Goal: Find specific page/section: Find specific page/section

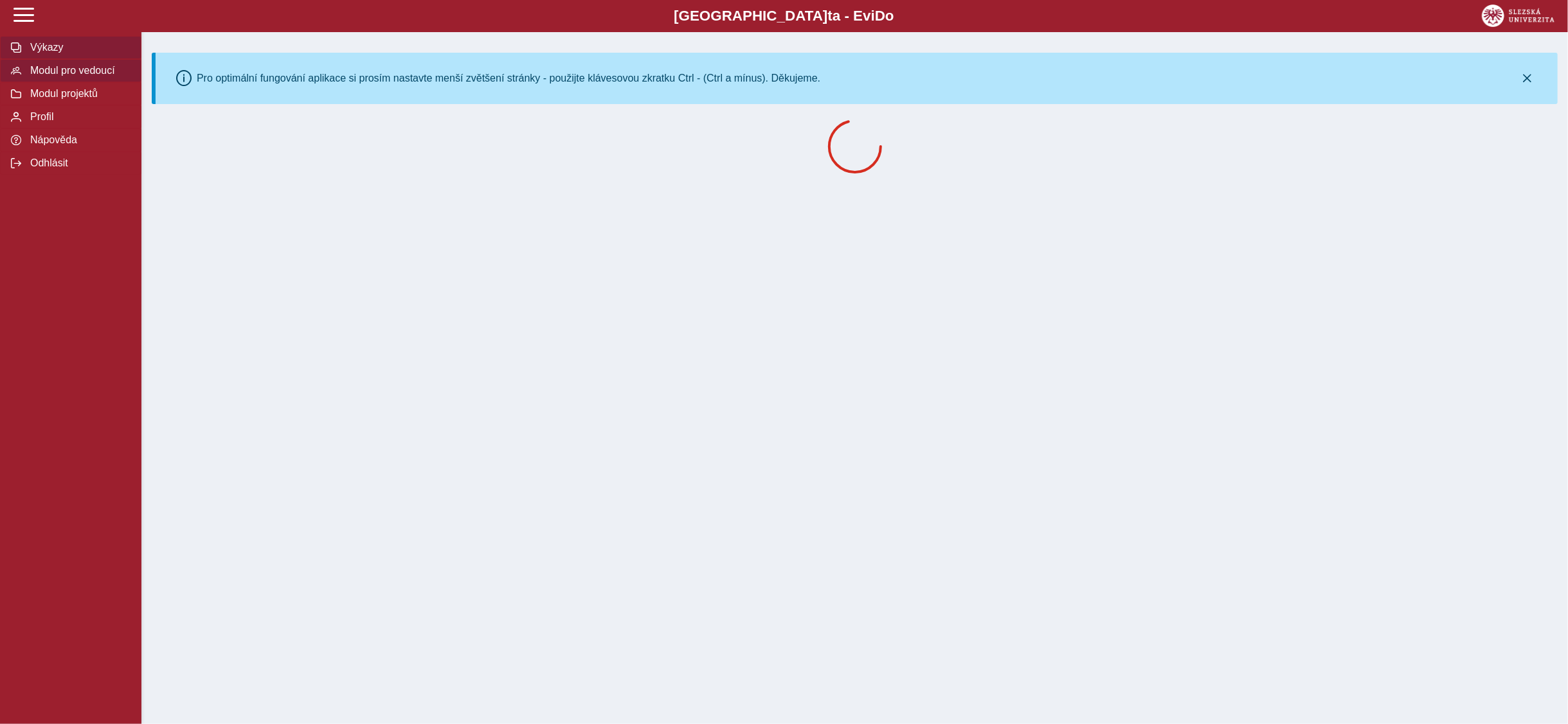
click at [66, 74] on span "Modul pro vedoucí" at bounding box center [78, 71] width 104 height 12
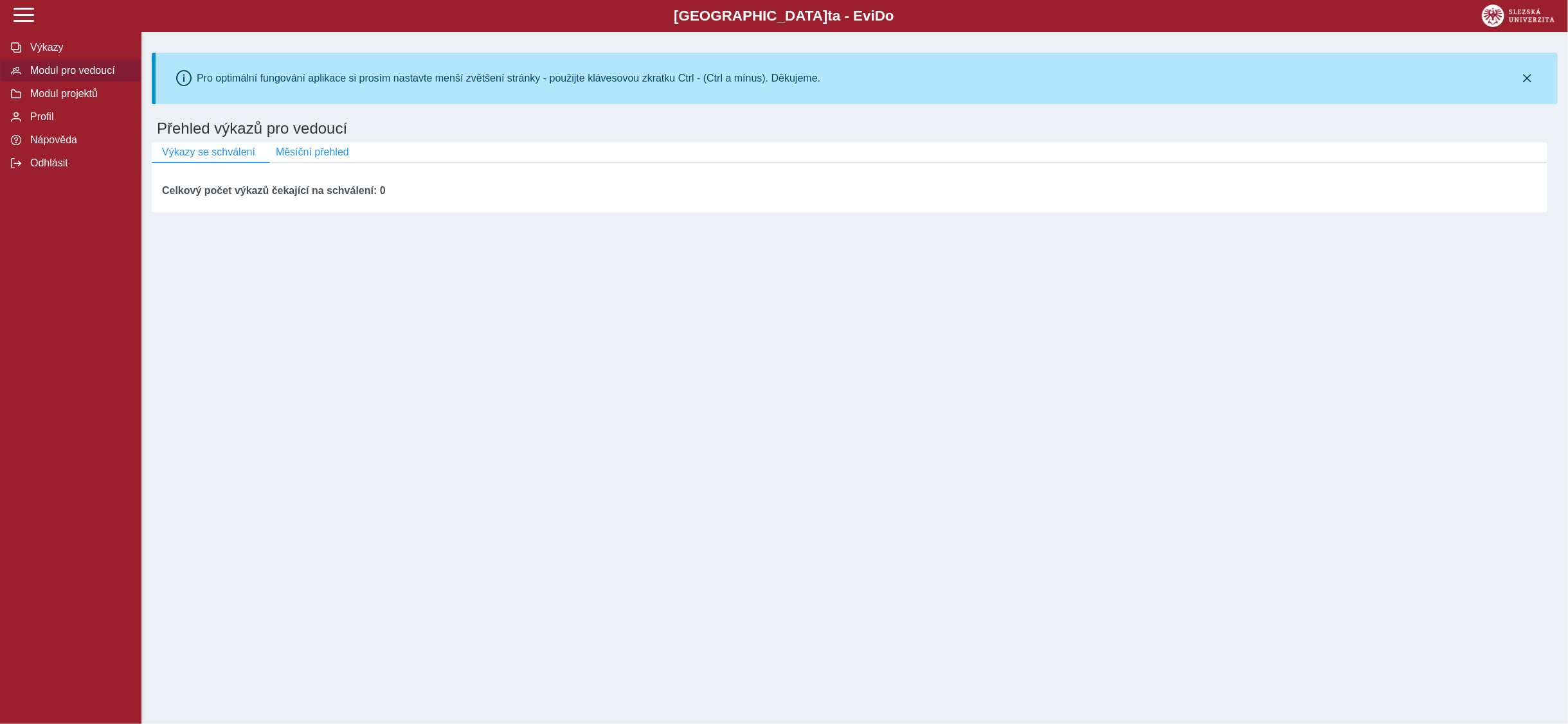
click at [65, 74] on span "Modul pro vedoucí" at bounding box center [78, 71] width 104 height 12
click at [54, 51] on span "Výkazy" at bounding box center [78, 48] width 104 height 12
